Goal: Task Accomplishment & Management: Complete application form

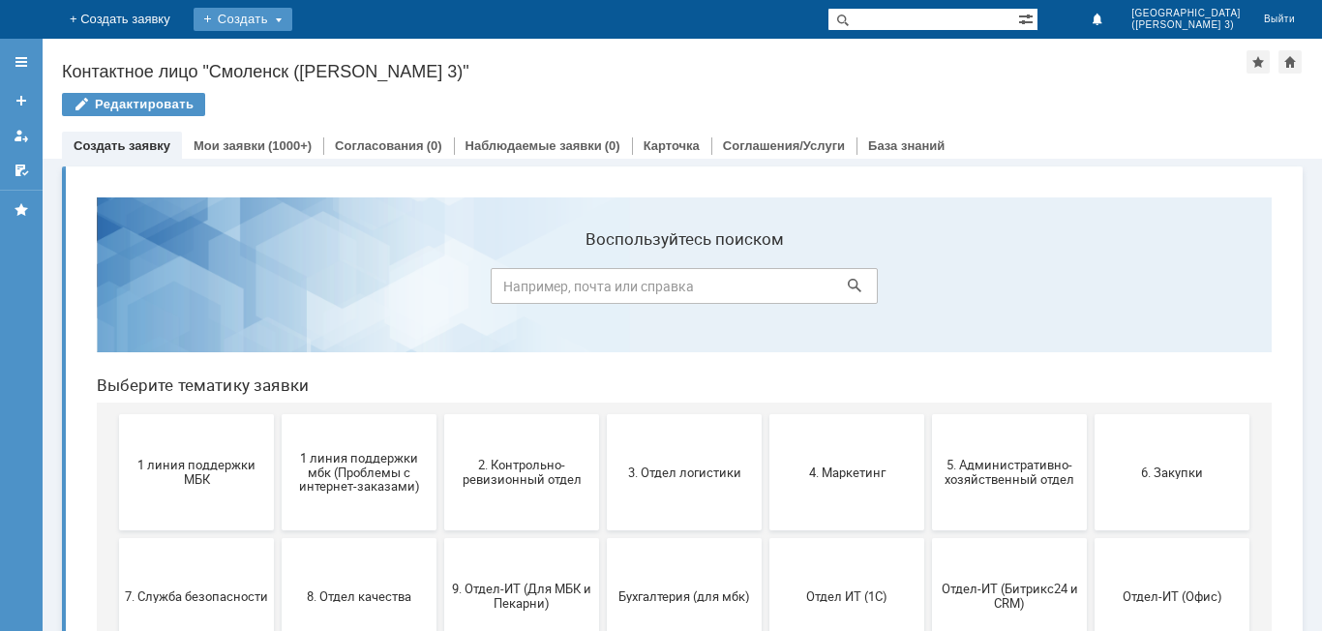
click at [292, 18] on div "Создать" at bounding box center [243, 19] width 99 height 23
click at [345, 57] on link "Заявка" at bounding box center [270, 57] width 147 height 23
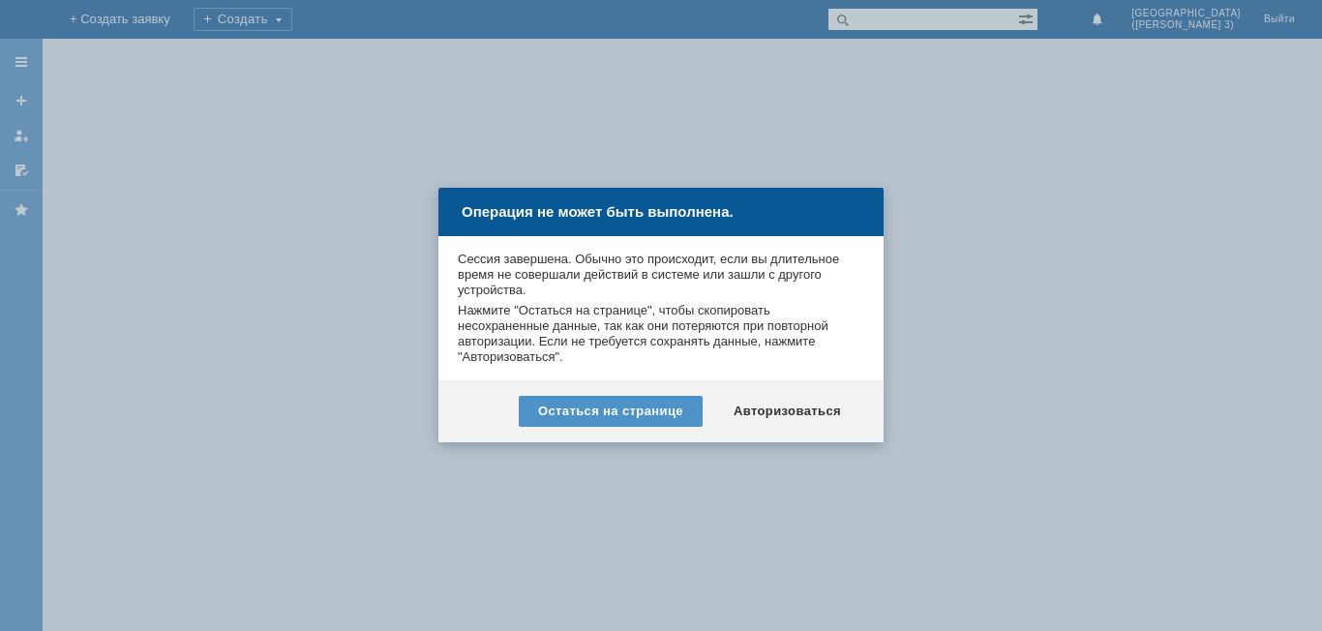
click at [608, 222] on div "Операция не может быть выполнена." at bounding box center [661, 212] width 445 height 48
click at [595, 172] on div at bounding box center [661, 315] width 1322 height 631
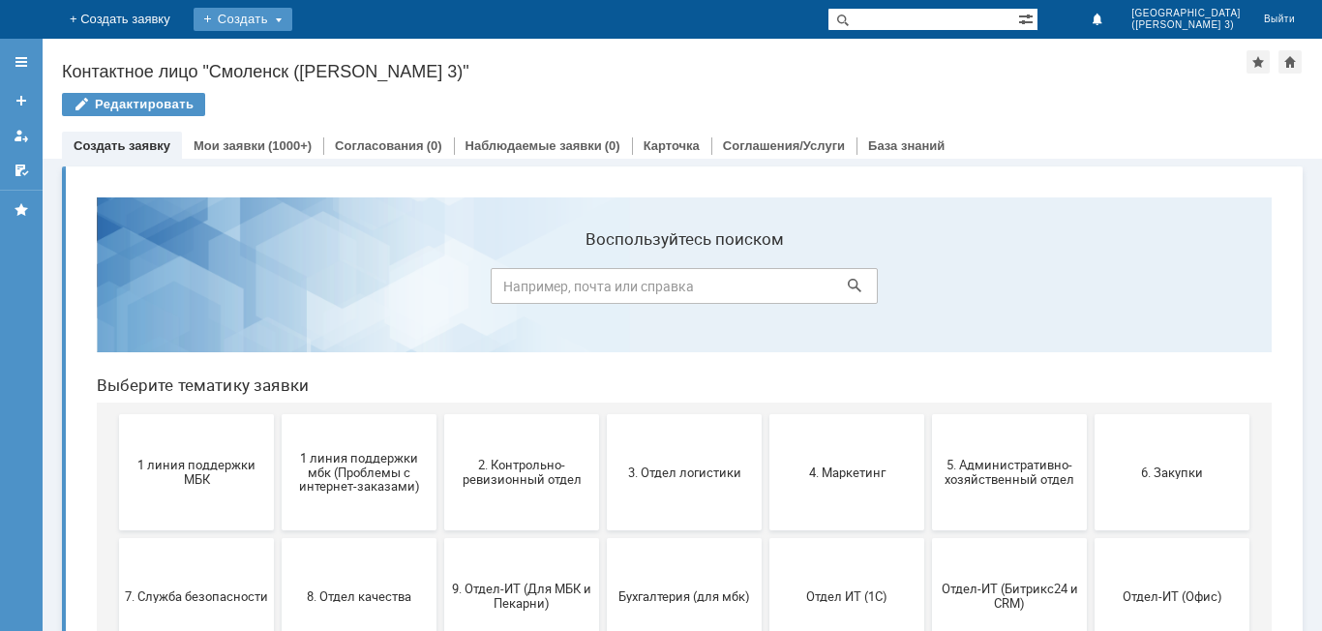
click at [292, 10] on div "Создать" at bounding box center [243, 19] width 99 height 23
click at [292, 16] on div "Создать" at bounding box center [243, 19] width 99 height 23
click at [345, 48] on link "Заявка" at bounding box center [270, 57] width 147 height 23
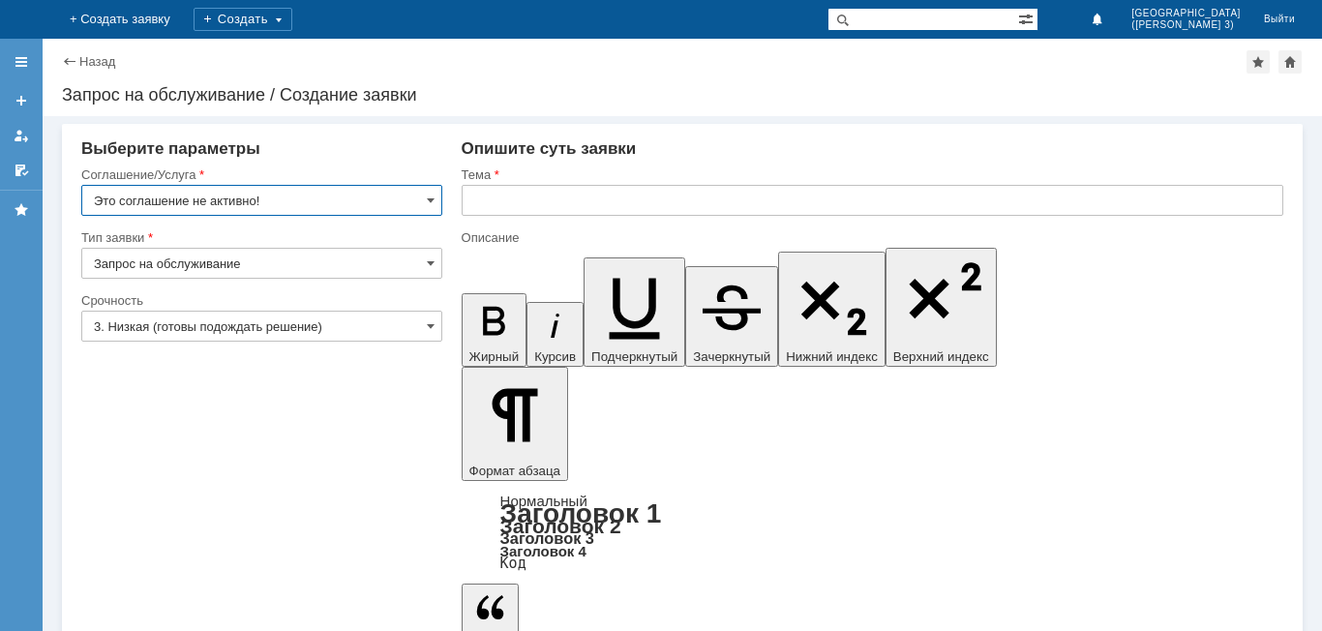
click at [277, 204] on input "Это соглашение не активно!" at bounding box center [261, 200] width 361 height 31
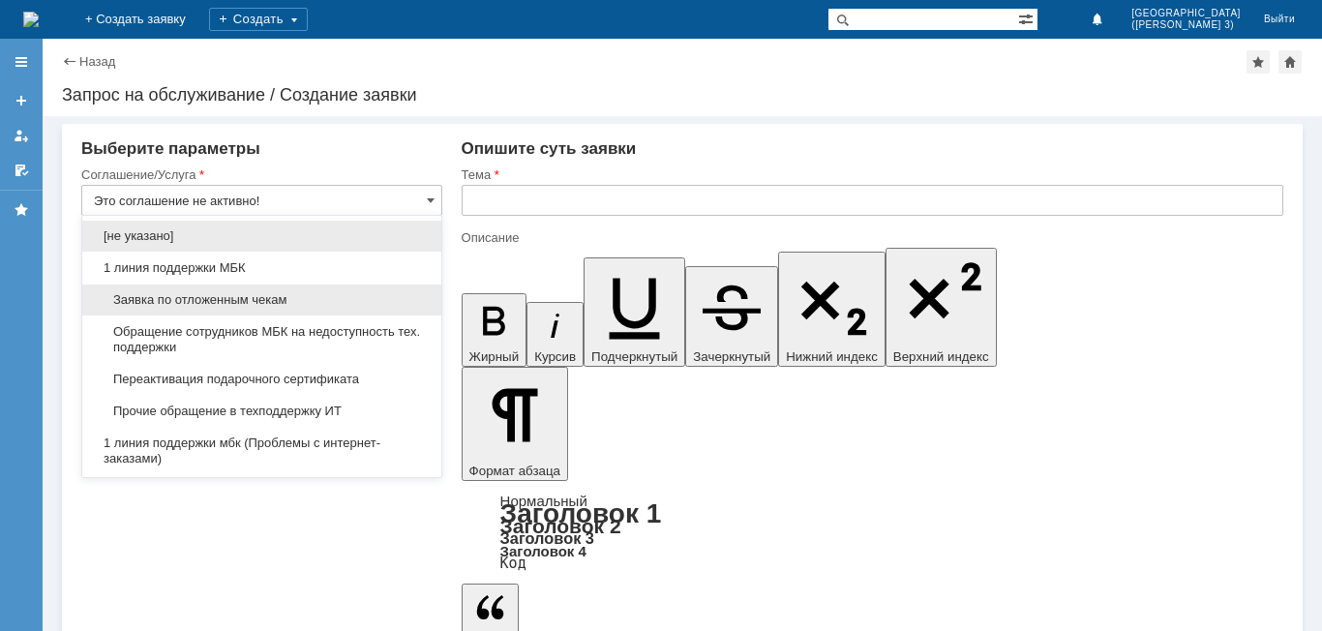
click at [232, 289] on div "Заявка по отложенным чекам" at bounding box center [261, 300] width 359 height 31
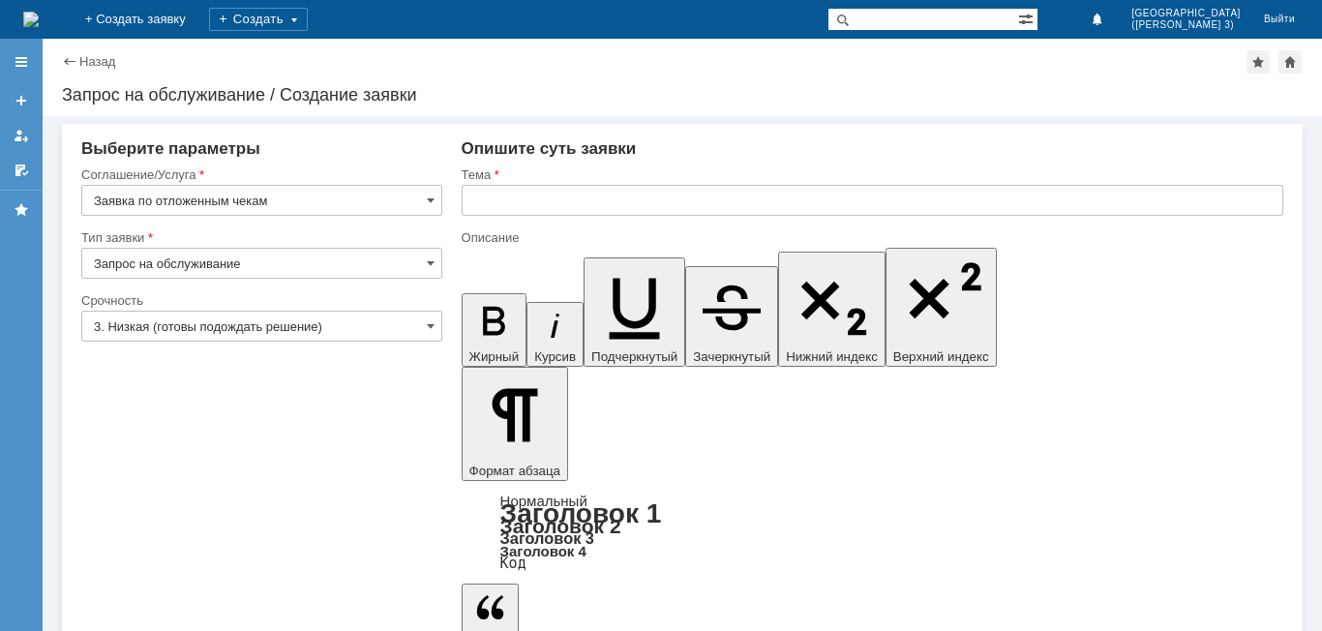
type input "Заявка по отложенным чекам"
click at [564, 196] on input "text" at bounding box center [873, 200] width 822 height 31
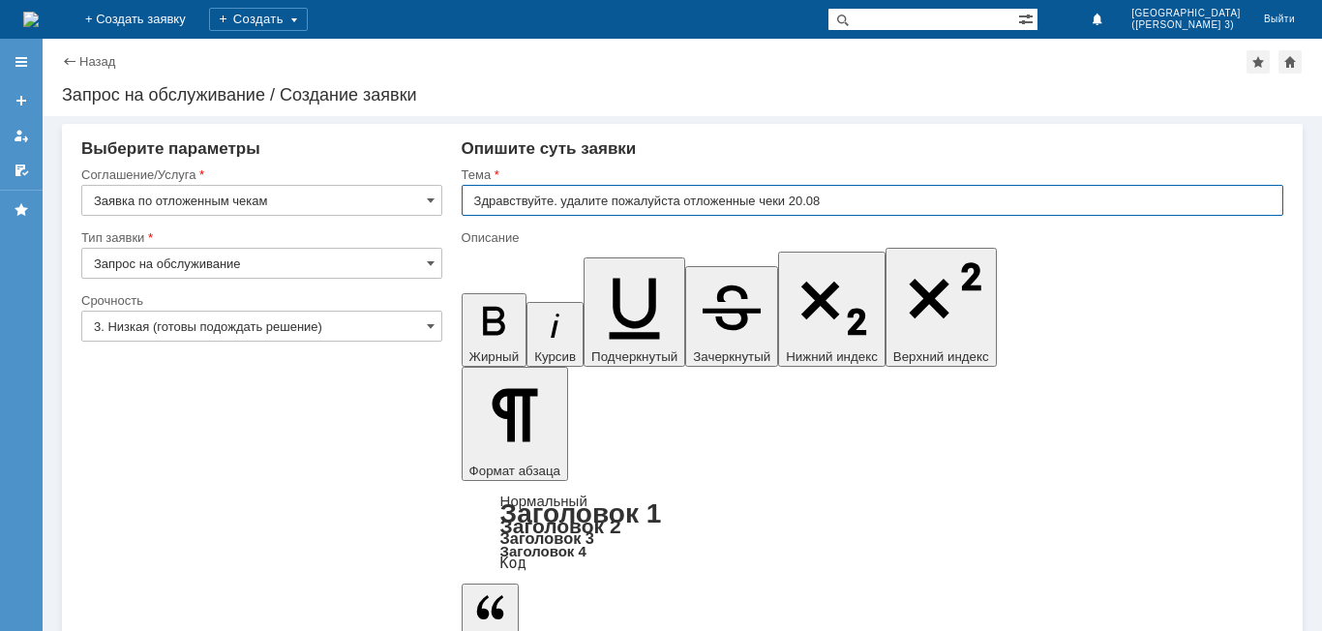
click at [561, 201] on input "Здравствуйте. удалите пожалуйста отложенные чеки 20.08" at bounding box center [873, 200] width 822 height 31
click at [870, 203] on input "Здравствуйте, удалите пожалуйста отложенные чеки 20.08" at bounding box center [873, 200] width 822 height 31
type input "Здравствуйте, удалите пожалуйста отложенные чеки 20.08"
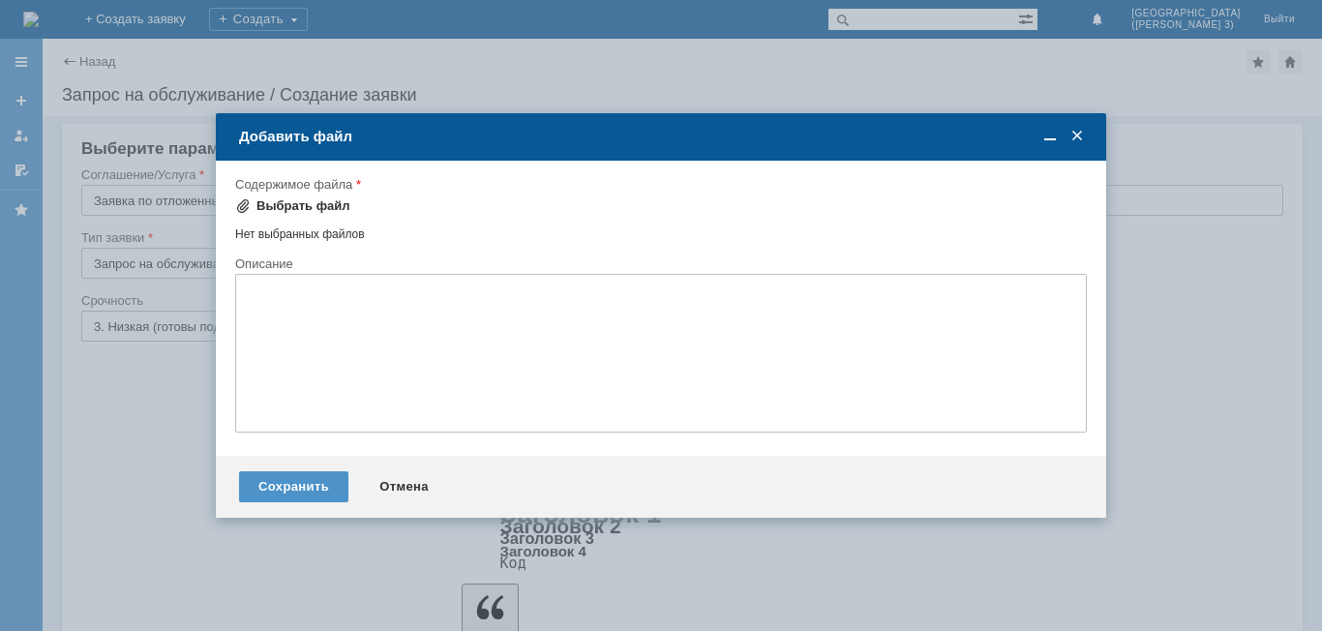
click at [306, 199] on div "Выбрать файл" at bounding box center [304, 205] width 94 height 15
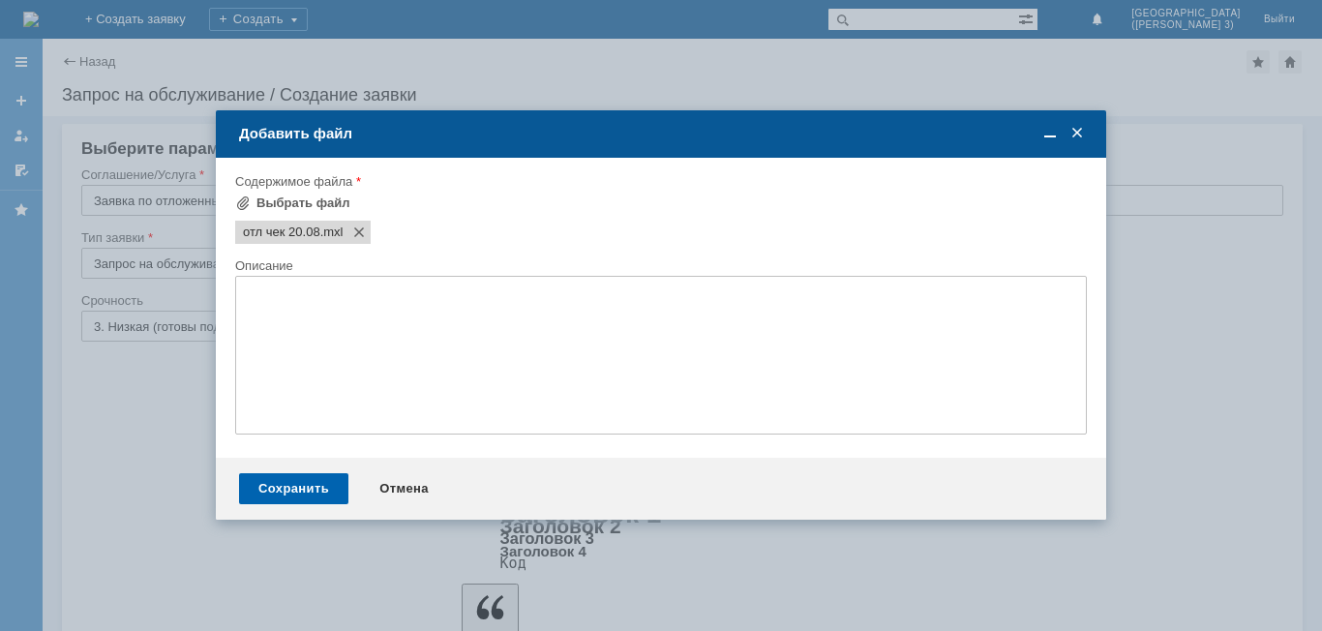
click at [315, 479] on div "Сохранить" at bounding box center [293, 488] width 109 height 31
